Goal: Browse casually

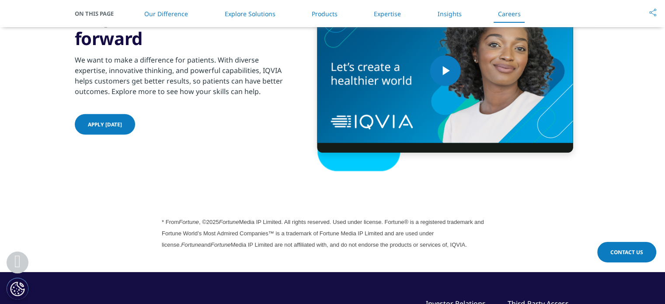
scroll to position [2342, 0]
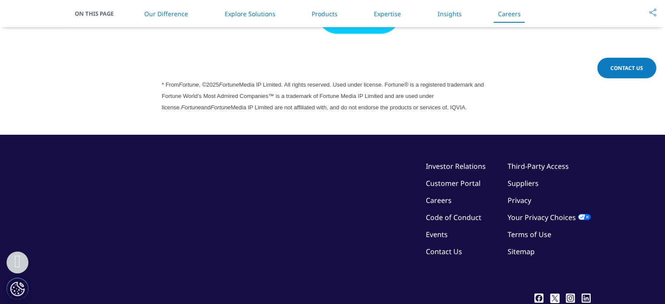
scroll to position [2526, 0]
